Goal: Navigation & Orientation: Find specific page/section

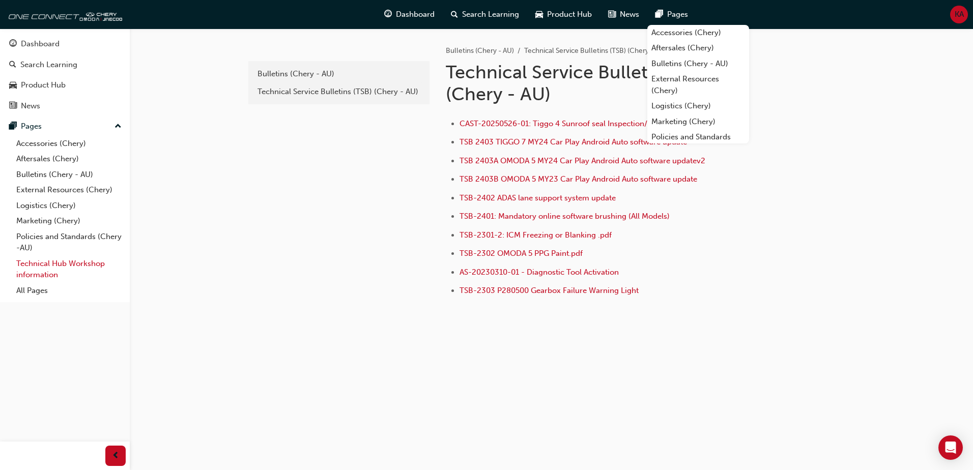
click at [60, 264] on link "Technical Hub Workshop information" at bounding box center [68, 269] width 113 height 27
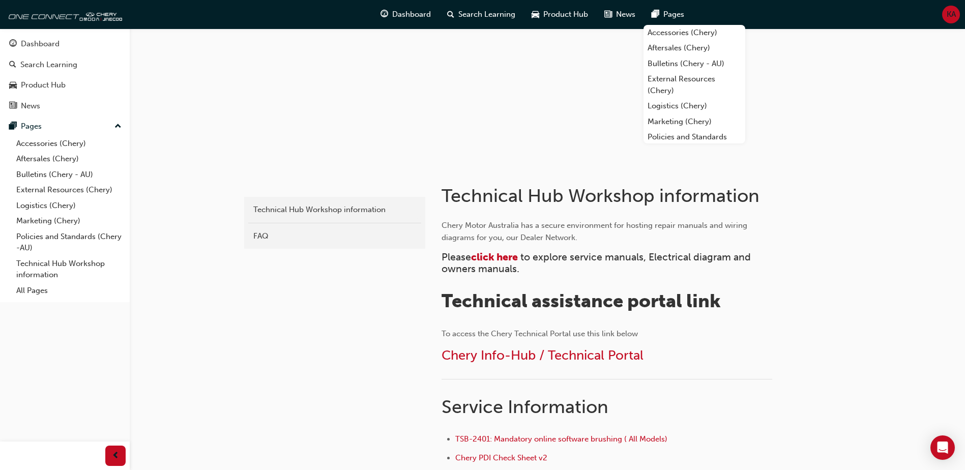
scroll to position [153, 0]
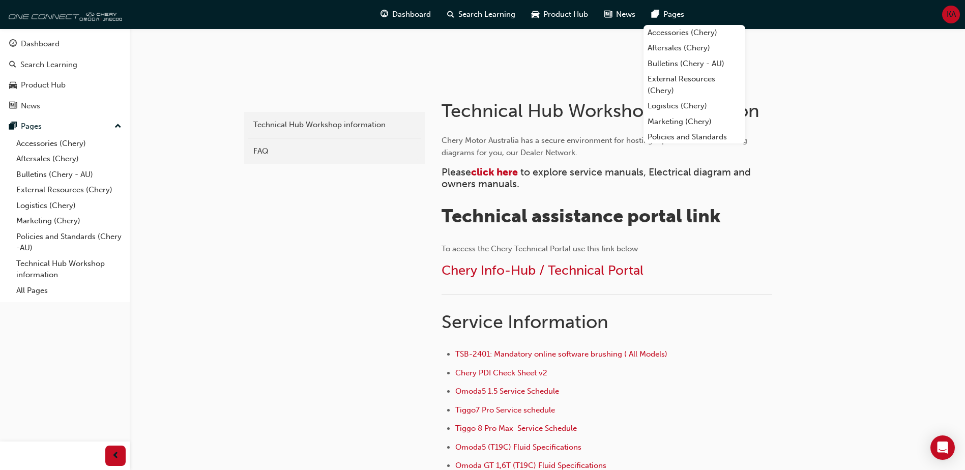
click at [59, 12] on img at bounding box center [63, 14] width 117 height 20
